Goal: Transaction & Acquisition: Purchase product/service

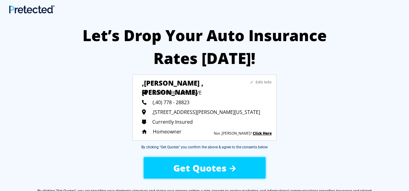
click at [156, 101] on span "(,40) 778 - 28823" at bounding box center [170, 102] width 37 height 7
click at [259, 81] on sapn "Edit Info" at bounding box center [263, 81] width 16 height 5
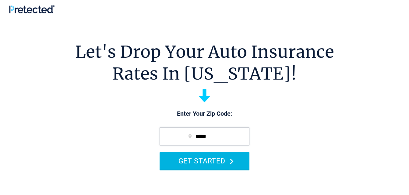
click at [217, 162] on button "GET STARTED" at bounding box center [204, 160] width 90 height 17
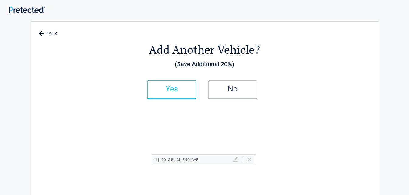
click at [176, 90] on h2 "Yes" at bounding box center [172, 89] width 36 height 4
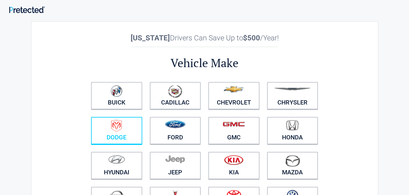
click at [118, 131] on img at bounding box center [116, 126] width 11 height 12
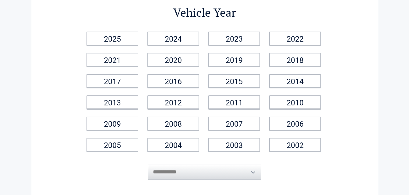
scroll to position [49, 0]
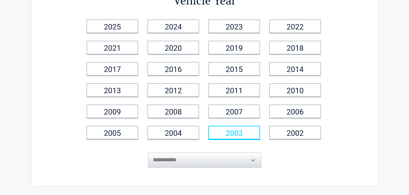
click at [237, 132] on link "2003" at bounding box center [234, 133] width 52 height 14
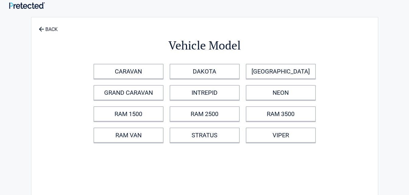
scroll to position [0, 0]
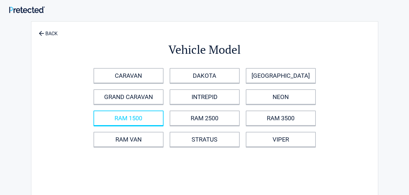
click at [130, 116] on link "RAM 1500" at bounding box center [128, 118] width 70 height 15
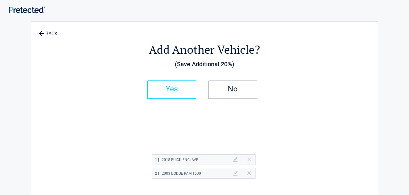
click at [177, 87] on h2 "Yes" at bounding box center [172, 89] width 36 height 4
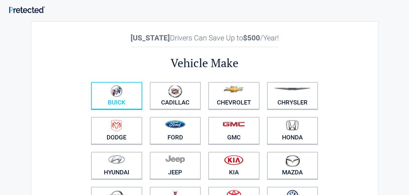
click at [117, 101] on link "Buick" at bounding box center [116, 95] width 51 height 27
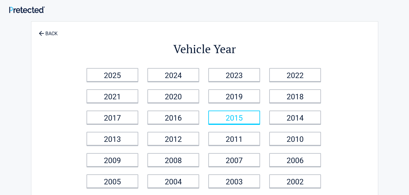
click at [231, 116] on link "2015" at bounding box center [234, 118] width 52 height 14
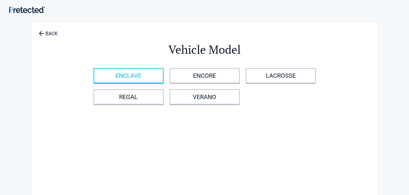
click at [134, 77] on link "ENCLAVE" at bounding box center [128, 75] width 70 height 15
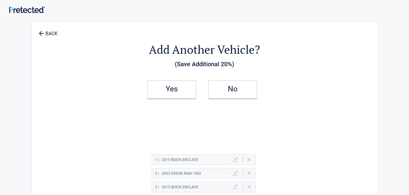
click at [134, 77] on div "Add Another Vehicle? (Save Additional 20%) Yes No 1 | 2015 BUICK ENCLAVE Delete…" at bounding box center [204, 128] width 279 height 200
